Goal: Task Accomplishment & Management: Use online tool/utility

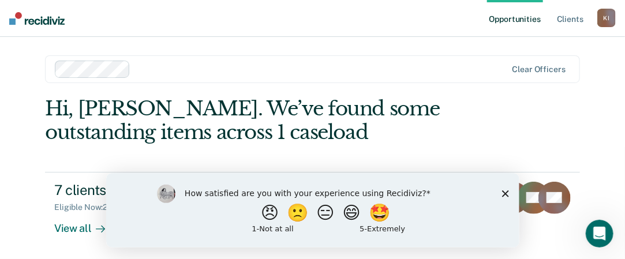
scroll to position [3, 0]
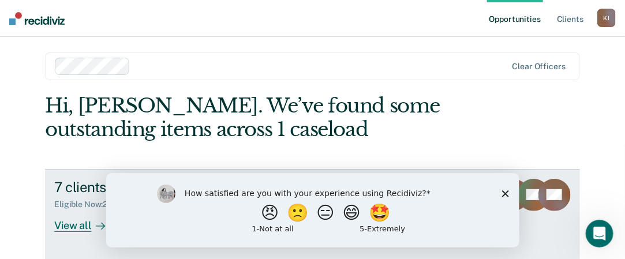
click at [74, 219] on div "View all" at bounding box center [86, 220] width 65 height 22
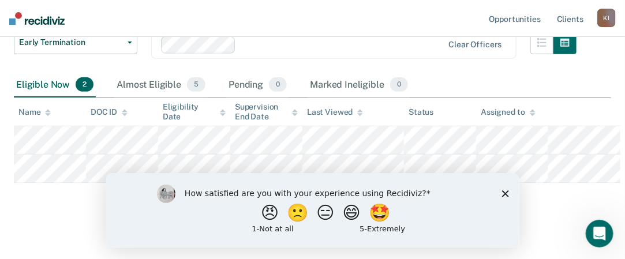
scroll to position [152, 0]
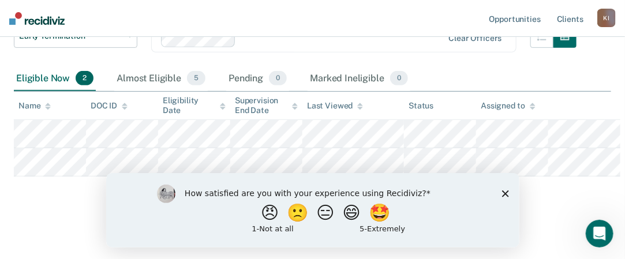
click at [507, 193] on icon "Close survey" at bounding box center [504, 193] width 7 height 7
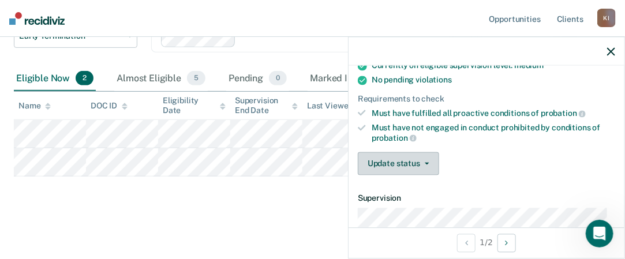
click at [418, 162] on button "Update status" at bounding box center [398, 163] width 81 height 23
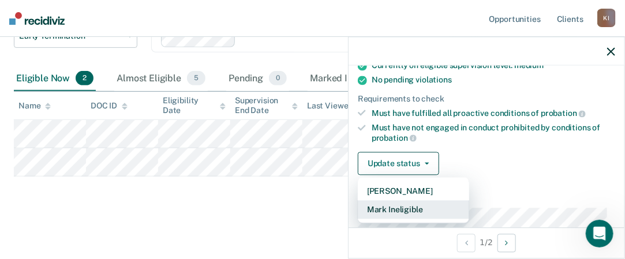
click at [411, 212] on button "Mark Ineligible" at bounding box center [413, 210] width 111 height 18
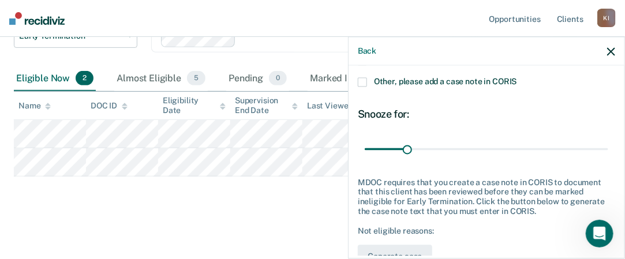
scroll to position [193, 0]
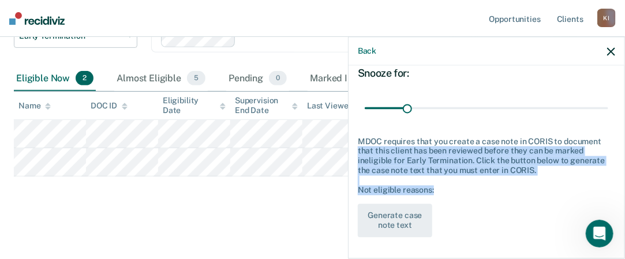
drag, startPoint x: 615, startPoint y: 197, endPoint x: 616, endPoint y: 131, distance: 65.8
click at [616, 131] on div "BJ Which of the following requirements has [PERSON_NAME] not met? Continuation …" at bounding box center [486, 161] width 276 height 190
click at [583, 217] on div "BJ Which of the following requirements has [PERSON_NAME] not met? Continuation …" at bounding box center [486, 65] width 257 height 358
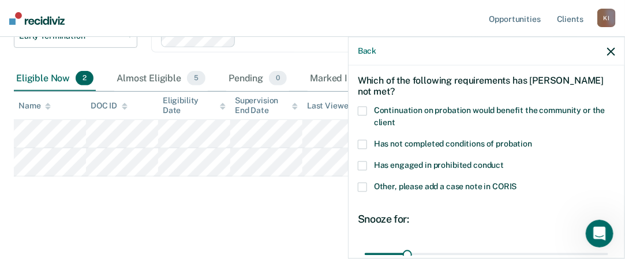
scroll to position [44, 0]
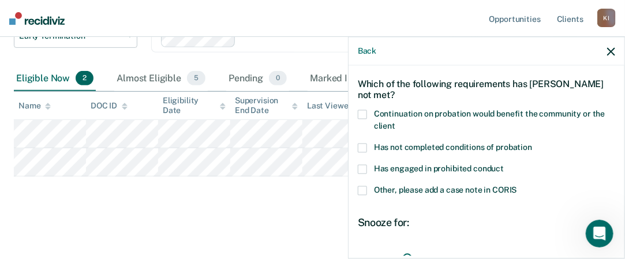
click at [365, 144] on span at bounding box center [362, 148] width 9 height 9
click at [532, 144] on input "Has not completed conditions of probation" at bounding box center [532, 144] width 0 height 0
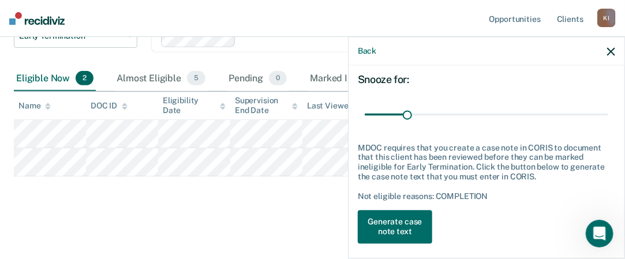
scroll to position [193, 0]
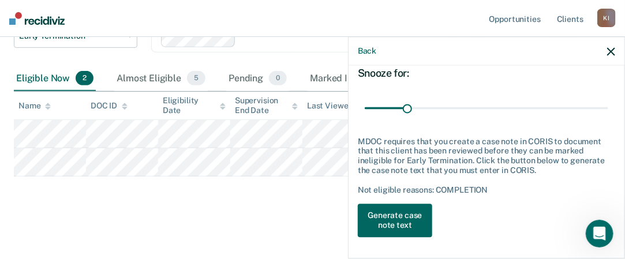
click at [396, 223] on button "Generate case note text" at bounding box center [395, 220] width 74 height 33
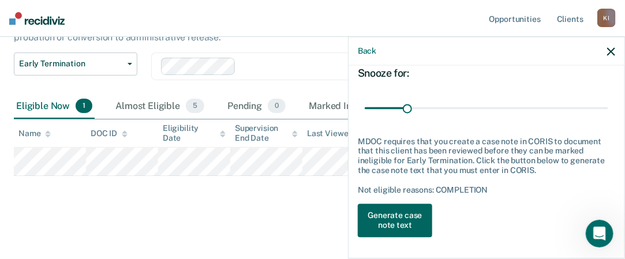
scroll to position [123, 0]
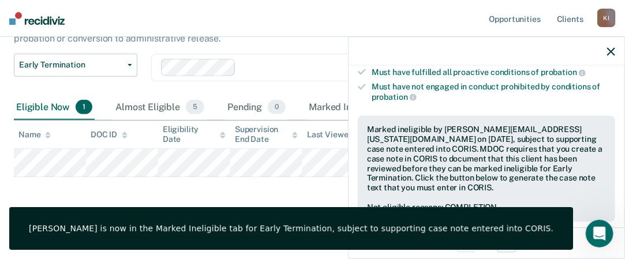
click at [607, 57] on div at bounding box center [486, 51] width 276 height 29
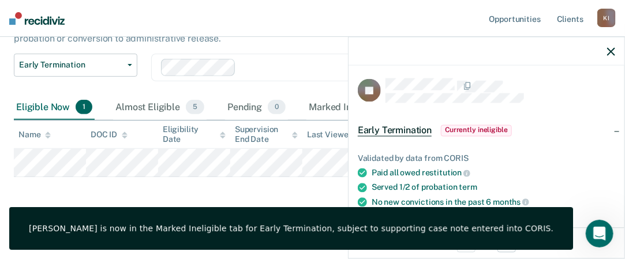
scroll to position [0, 0]
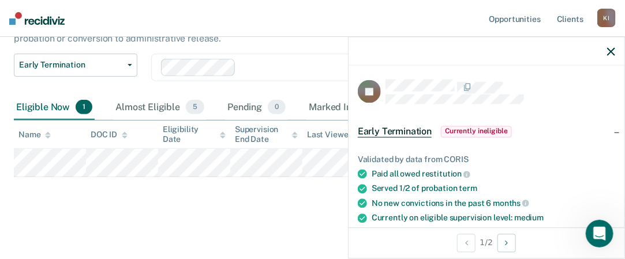
click at [251, 214] on main "Early Termination Early Termination provides that a Probation Officer, or a cli…" at bounding box center [312, 97] width 625 height 319
click at [610, 51] on icon "button" at bounding box center [611, 51] width 8 height 8
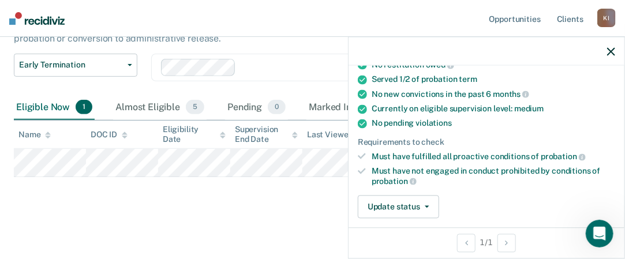
scroll to position [126, 0]
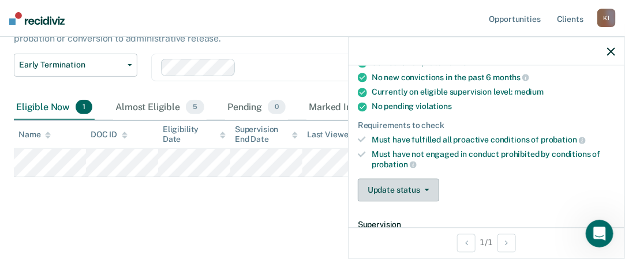
click at [422, 187] on button "Update status" at bounding box center [398, 190] width 81 height 23
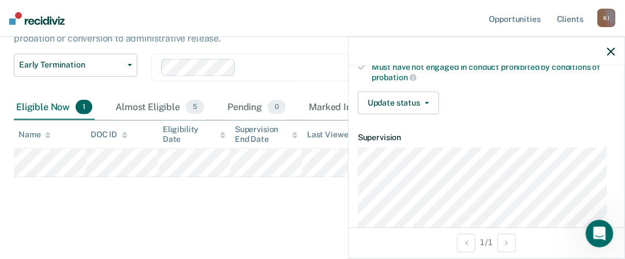
scroll to position [209, 0]
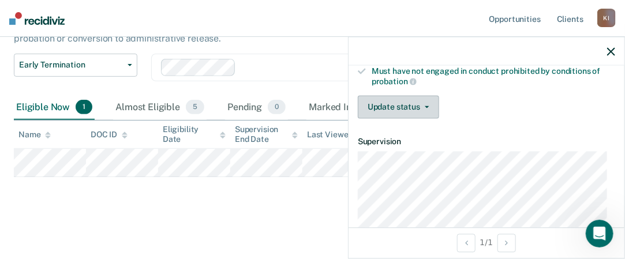
click at [419, 109] on button "Update status" at bounding box center [398, 107] width 81 height 23
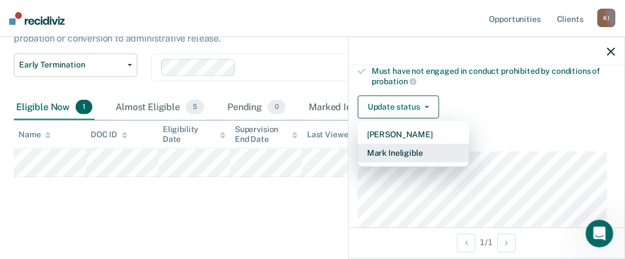
click at [404, 155] on button "Mark Ineligible" at bounding box center [413, 153] width 111 height 18
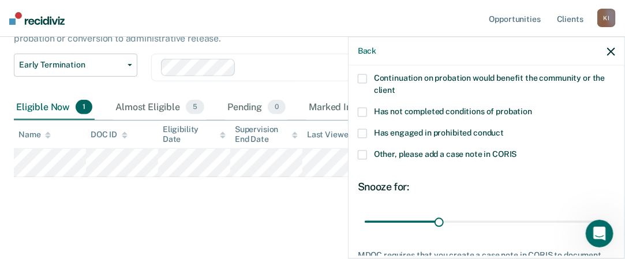
scroll to position [67, 0]
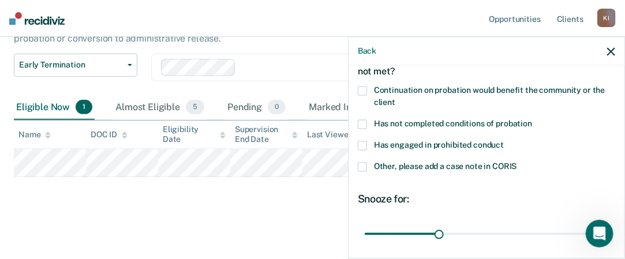
click at [362, 120] on span at bounding box center [362, 124] width 9 height 9
click at [532, 120] on input "Has not completed conditions of probation" at bounding box center [532, 120] width 0 height 0
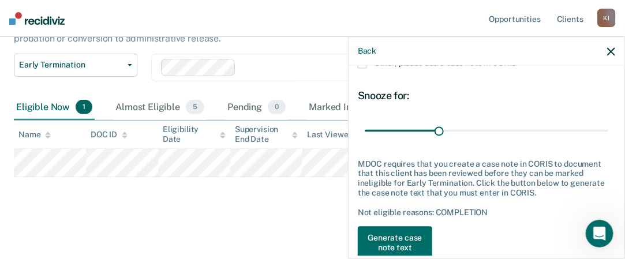
scroll to position [193, 0]
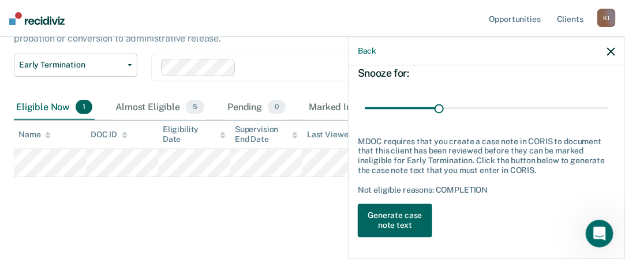
click at [389, 215] on button "Generate case note text" at bounding box center [395, 220] width 74 height 33
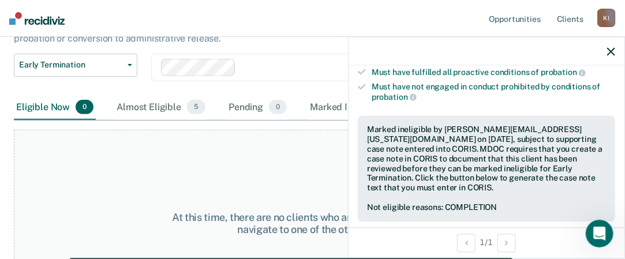
click at [612, 56] on div at bounding box center [486, 51] width 276 height 29
click at [612, 51] on icon "button" at bounding box center [611, 51] width 8 height 8
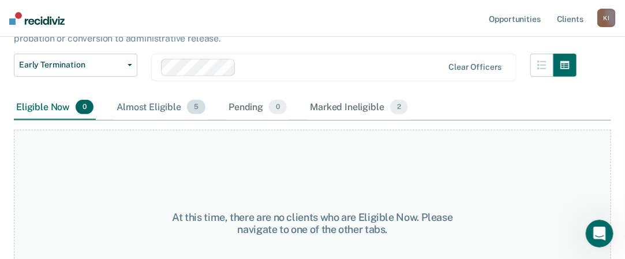
click at [170, 104] on div "Almost Eligible 5" at bounding box center [160, 107] width 93 height 25
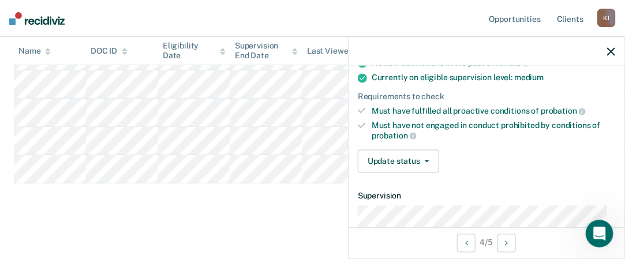
scroll to position [160, 0]
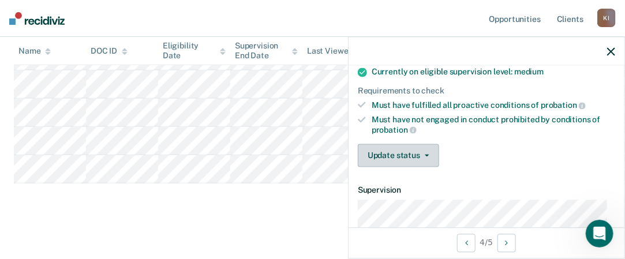
click at [429, 155] on button "Update status" at bounding box center [398, 155] width 81 height 23
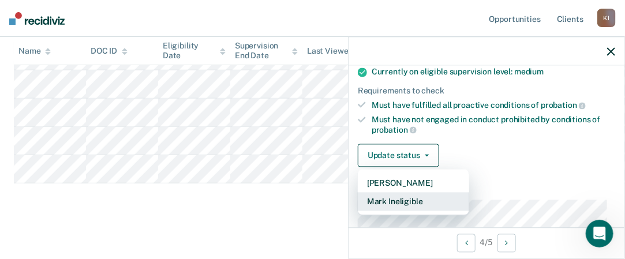
click at [428, 199] on button "Mark Ineligible" at bounding box center [413, 202] width 111 height 18
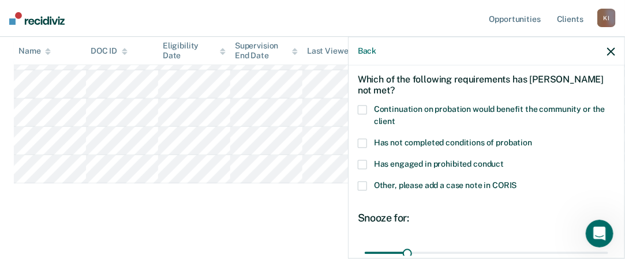
scroll to position [40, 0]
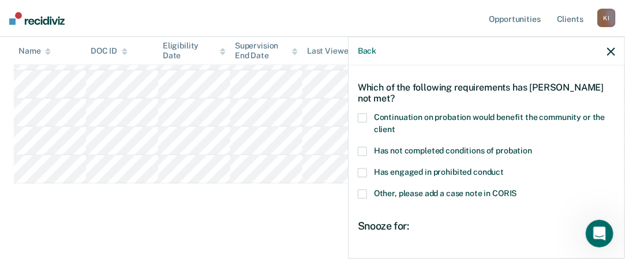
click at [363, 152] on span at bounding box center [362, 151] width 9 height 9
click at [532, 147] on input "Has not completed conditions of probation" at bounding box center [532, 147] width 0 height 0
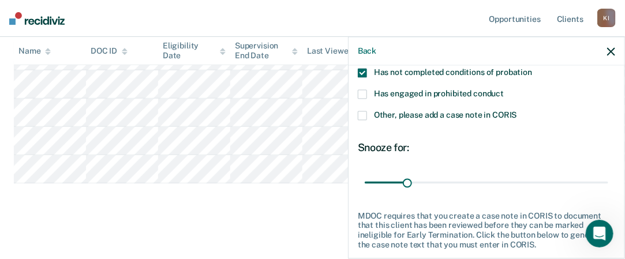
scroll to position [155, 0]
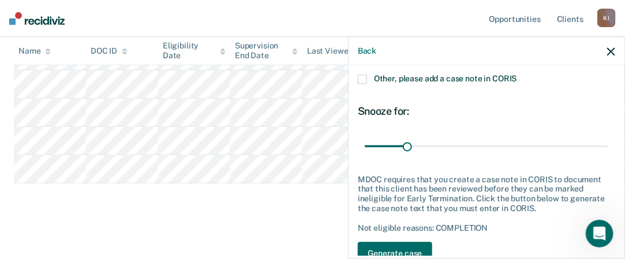
drag, startPoint x: 606, startPoint y: 60, endPoint x: 607, endPoint y: 52, distance: 7.6
click at [606, 58] on div "Back" at bounding box center [486, 51] width 276 height 29
click at [607, 51] on icon "button" at bounding box center [611, 51] width 8 height 8
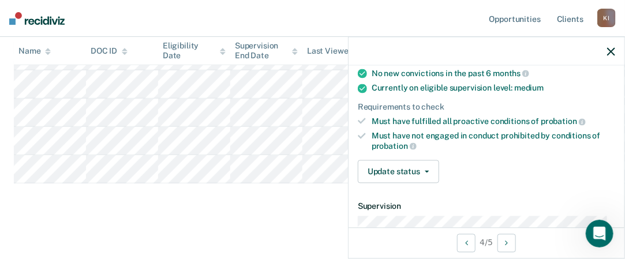
scroll to position [159, 0]
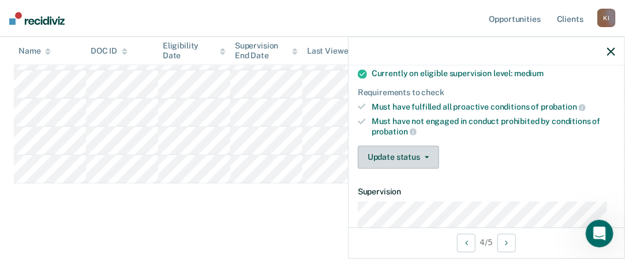
click at [420, 156] on button "Update status" at bounding box center [398, 157] width 81 height 23
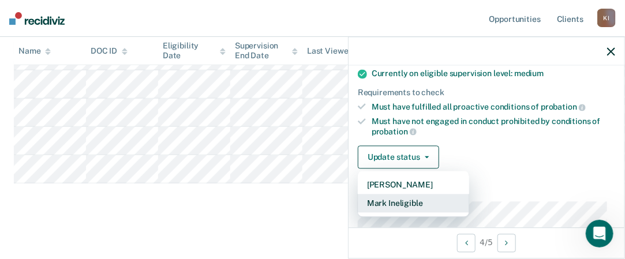
click at [412, 201] on button "Mark Ineligible" at bounding box center [413, 203] width 111 height 18
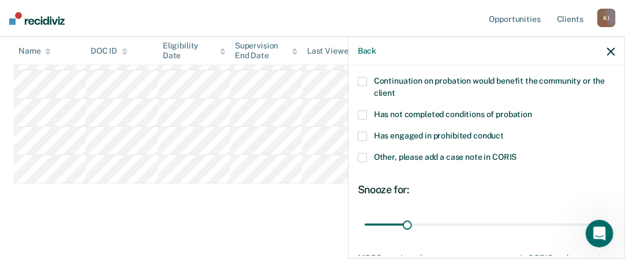
scroll to position [60, 0]
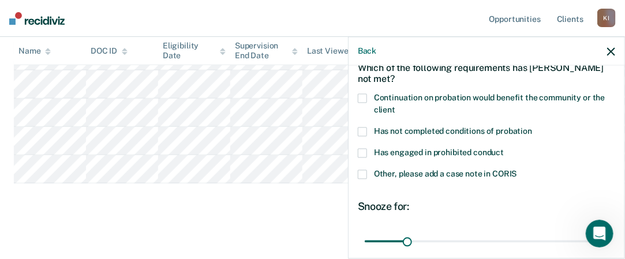
click at [366, 129] on span at bounding box center [362, 131] width 9 height 9
click at [532, 127] on input "Has not completed conditions of probation" at bounding box center [532, 127] width 0 height 0
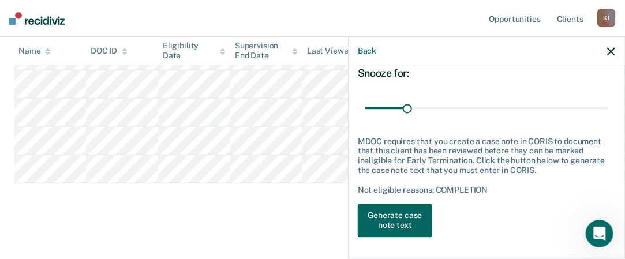
click at [388, 223] on button "Generate case note text" at bounding box center [395, 220] width 74 height 33
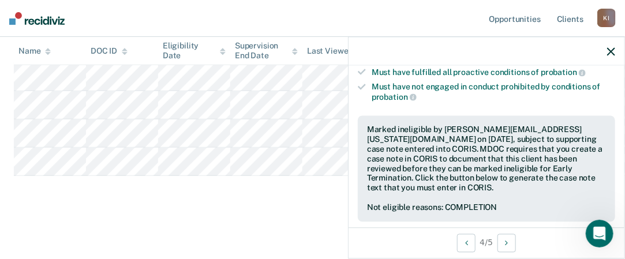
click at [610, 50] on icon "button" at bounding box center [611, 51] width 8 height 8
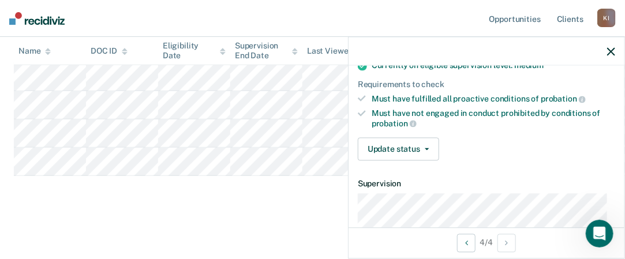
scroll to position [169, 0]
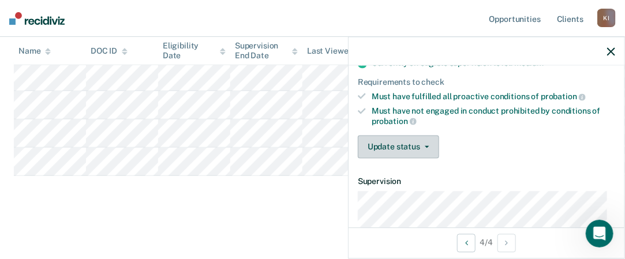
click at [432, 142] on button "Update status" at bounding box center [398, 147] width 81 height 23
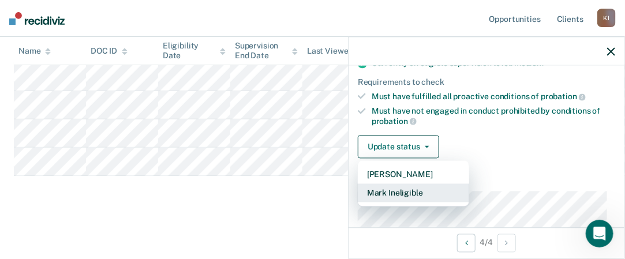
click at [421, 190] on button "Mark Ineligible" at bounding box center [413, 193] width 111 height 18
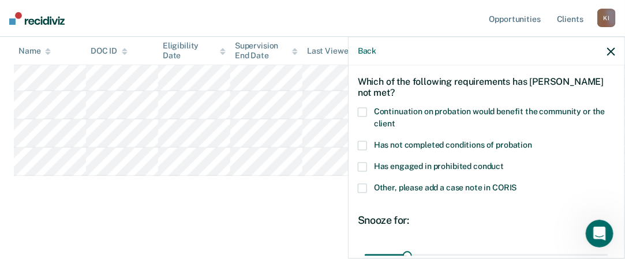
scroll to position [46, 0]
click at [363, 168] on span at bounding box center [362, 167] width 9 height 9
click at [504, 163] on input "Has engaged in prohibited conduct" at bounding box center [504, 163] width 0 height 0
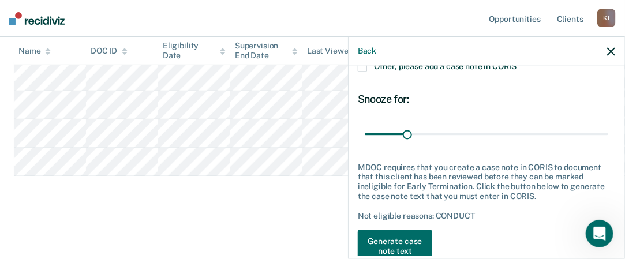
scroll to position [193, 0]
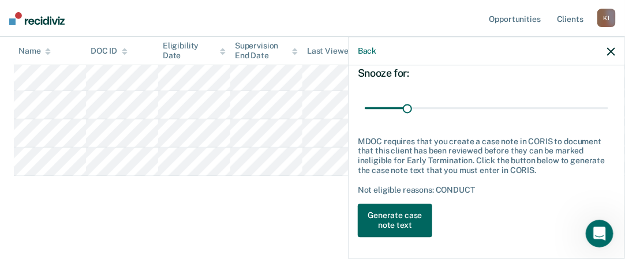
click at [421, 226] on button "Generate case note text" at bounding box center [395, 220] width 74 height 33
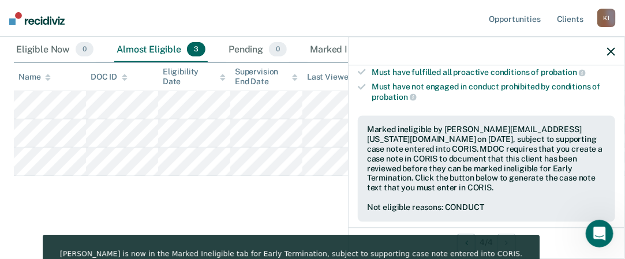
click at [606, 51] on div at bounding box center [486, 51] width 276 height 29
click at [614, 52] on icon "button" at bounding box center [611, 51] width 8 height 8
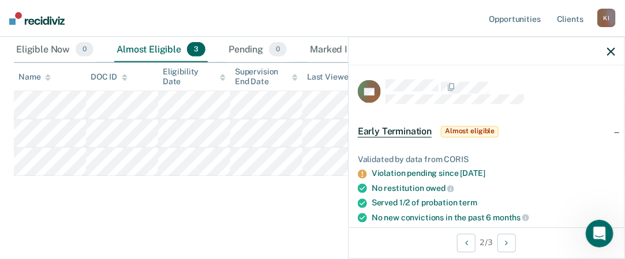
click at [613, 55] on button "button" at bounding box center [611, 51] width 8 height 10
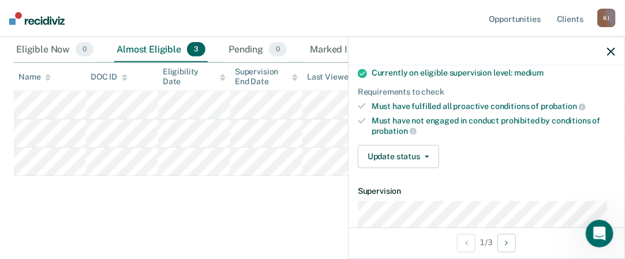
scroll to position [191, 0]
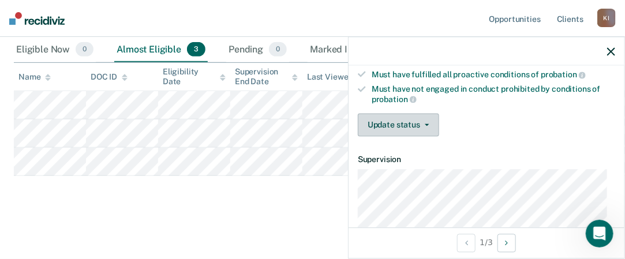
click at [415, 125] on button "Update status" at bounding box center [398, 125] width 81 height 23
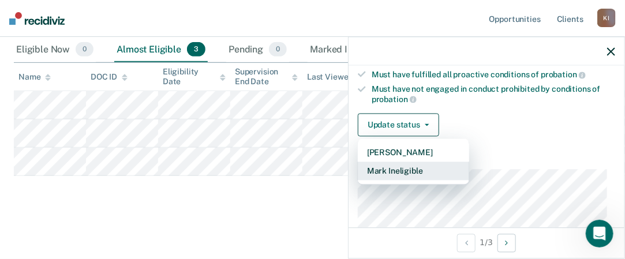
click at [409, 171] on button "Mark Ineligible" at bounding box center [413, 171] width 111 height 18
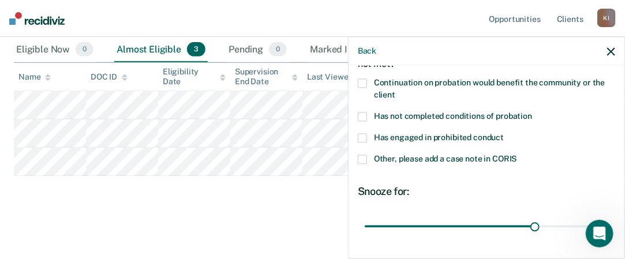
scroll to position [65, 0]
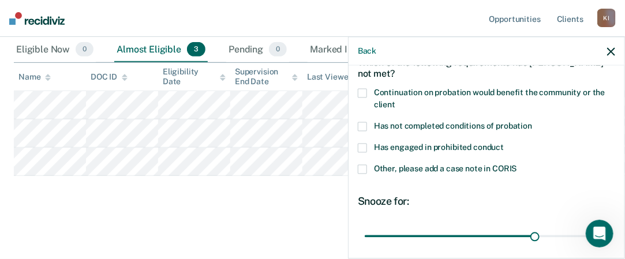
click at [361, 124] on span at bounding box center [362, 126] width 9 height 9
click at [532, 122] on input "Has not completed conditions of probation" at bounding box center [532, 122] width 0 height 0
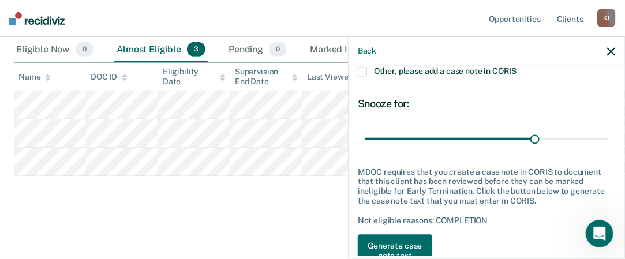
scroll to position [193, 0]
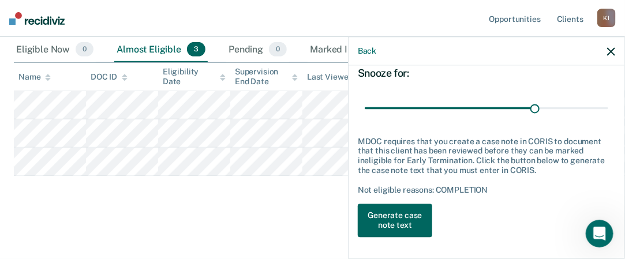
click at [418, 224] on button "Generate case note text" at bounding box center [395, 220] width 74 height 33
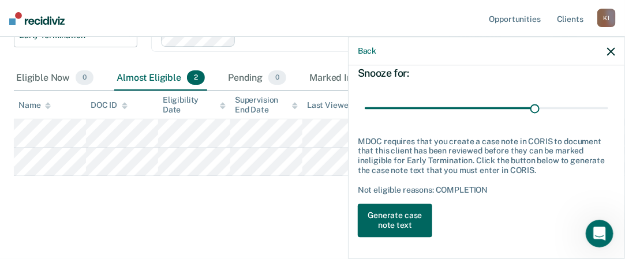
scroll to position [164, 0]
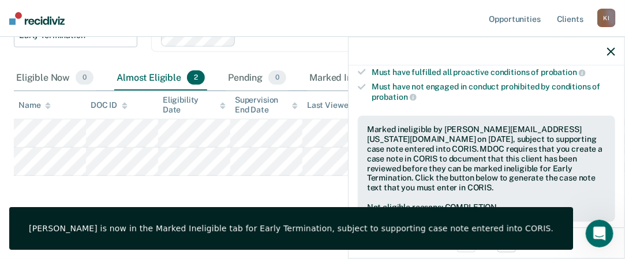
click at [613, 47] on icon "button" at bounding box center [611, 51] width 8 height 8
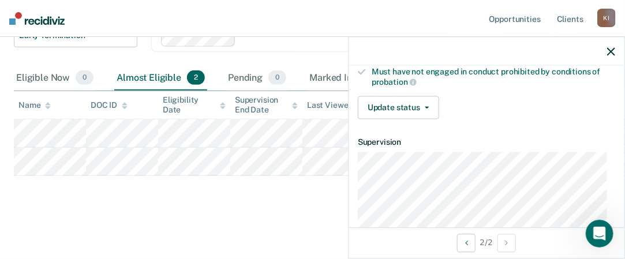
scroll to position [223, 0]
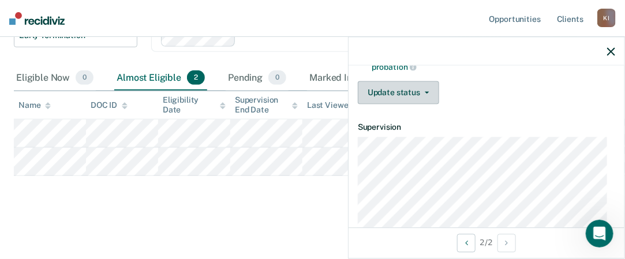
click at [402, 92] on button "Update status" at bounding box center [398, 92] width 81 height 23
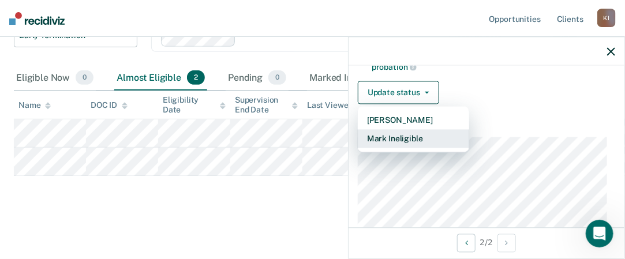
click at [387, 138] on button "Mark Ineligible" at bounding box center [413, 139] width 111 height 18
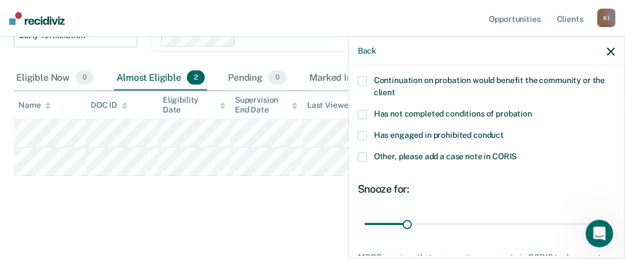
scroll to position [28, 0]
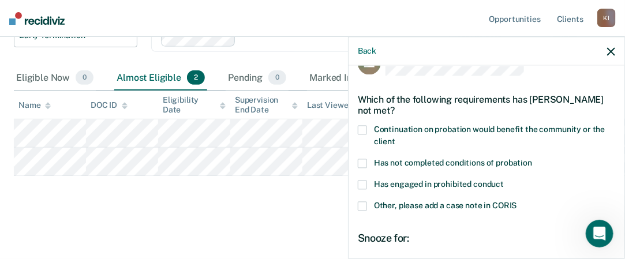
click at [365, 159] on span at bounding box center [362, 163] width 9 height 9
click at [532, 159] on input "Has not completed conditions of probation" at bounding box center [532, 159] width 0 height 0
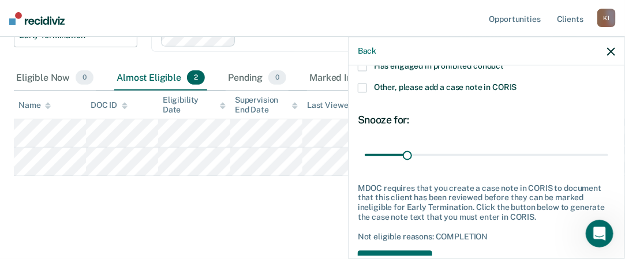
scroll to position [174, 0]
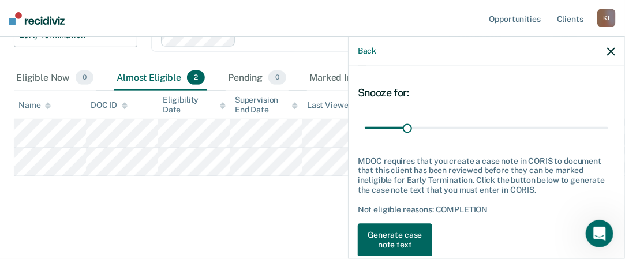
click at [401, 249] on button "Generate case note text" at bounding box center [395, 240] width 74 height 33
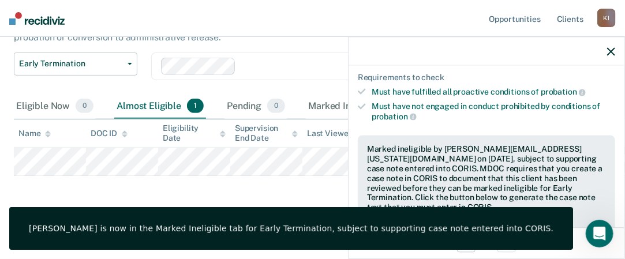
click at [610, 52] on icon "button" at bounding box center [611, 51] width 8 height 8
